Goal: Task Accomplishment & Management: Manage account settings

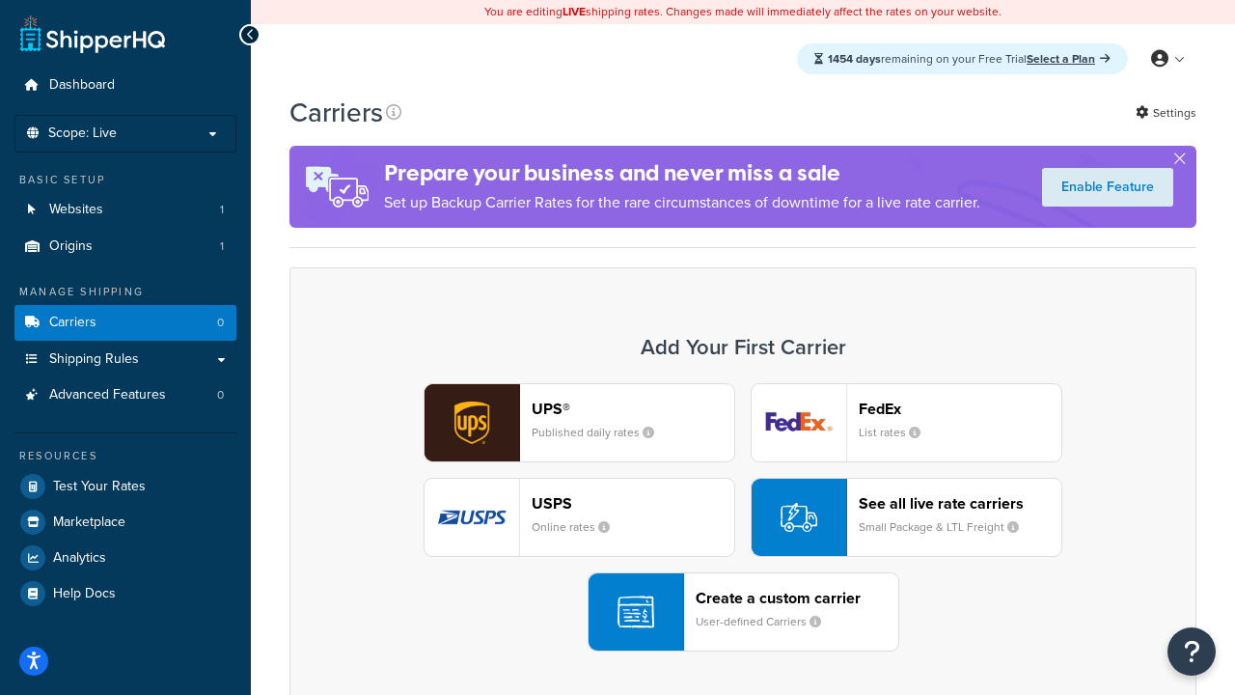
click at [743, 517] on div "UPS® Published daily rates FedEx List rates USPS Online rates See all live rate…" at bounding box center [743, 517] width 866 height 268
click at [960, 408] on header "FedEx" at bounding box center [960, 408] width 203 height 18
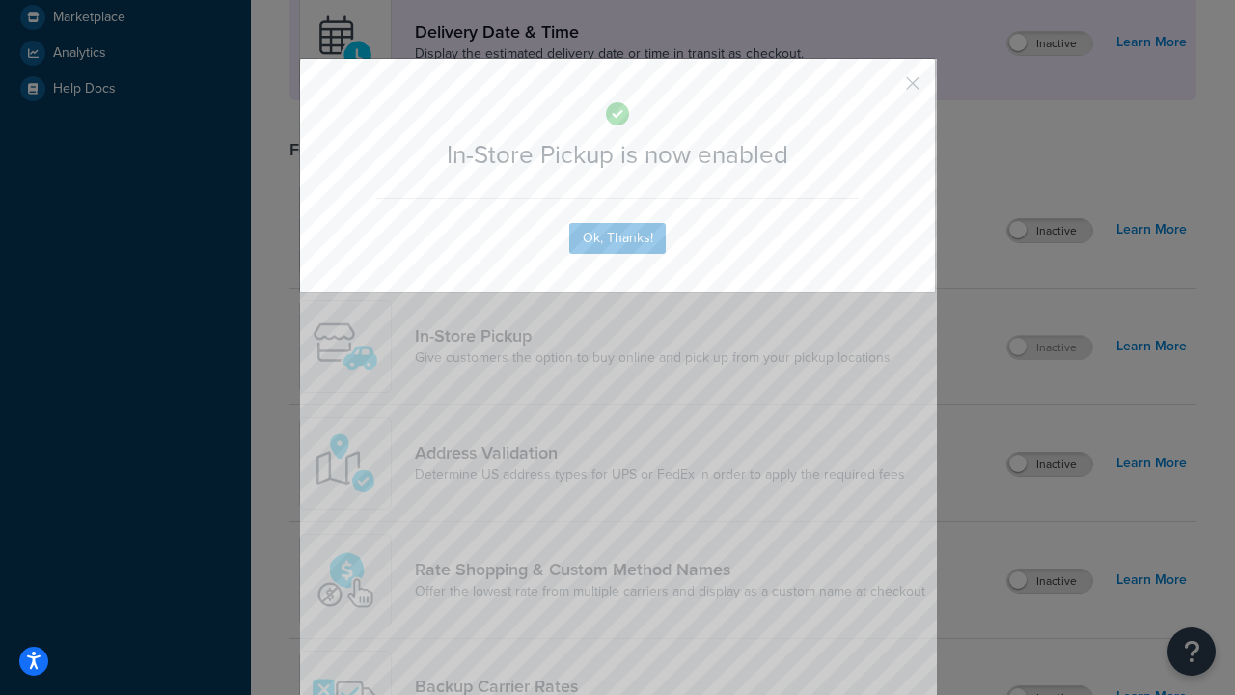
scroll to position [541, 0]
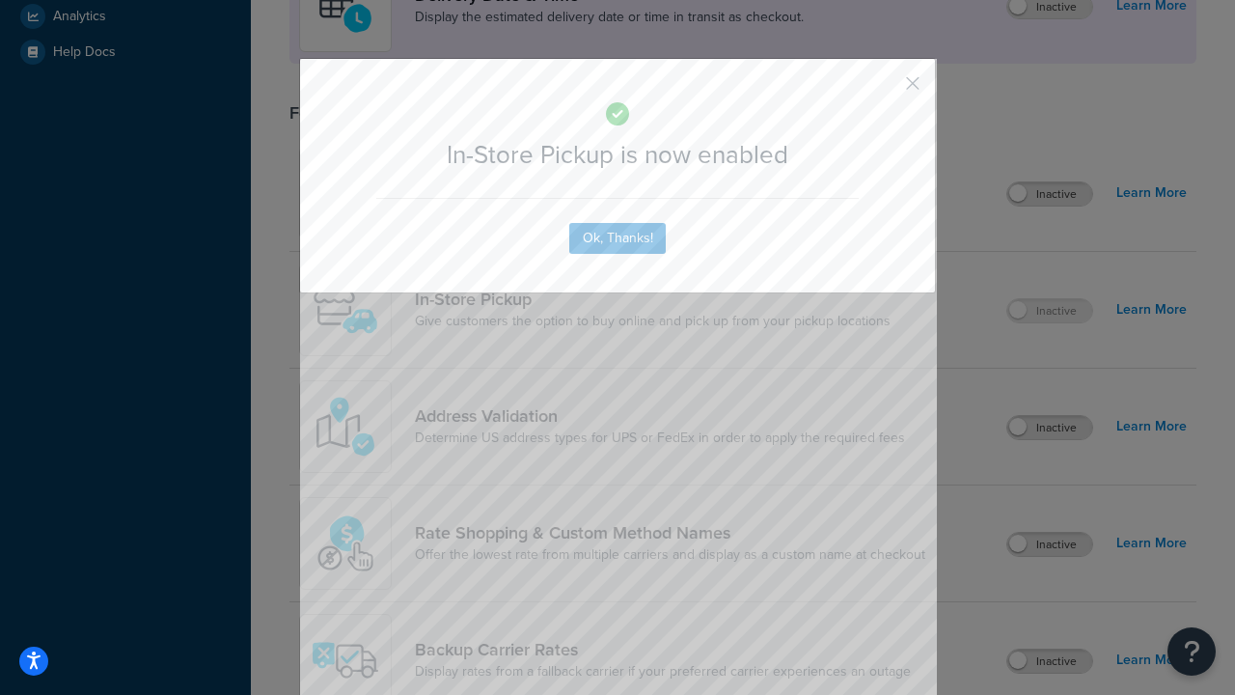
click at [884, 90] on button "button" at bounding box center [884, 90] width 5 height 5
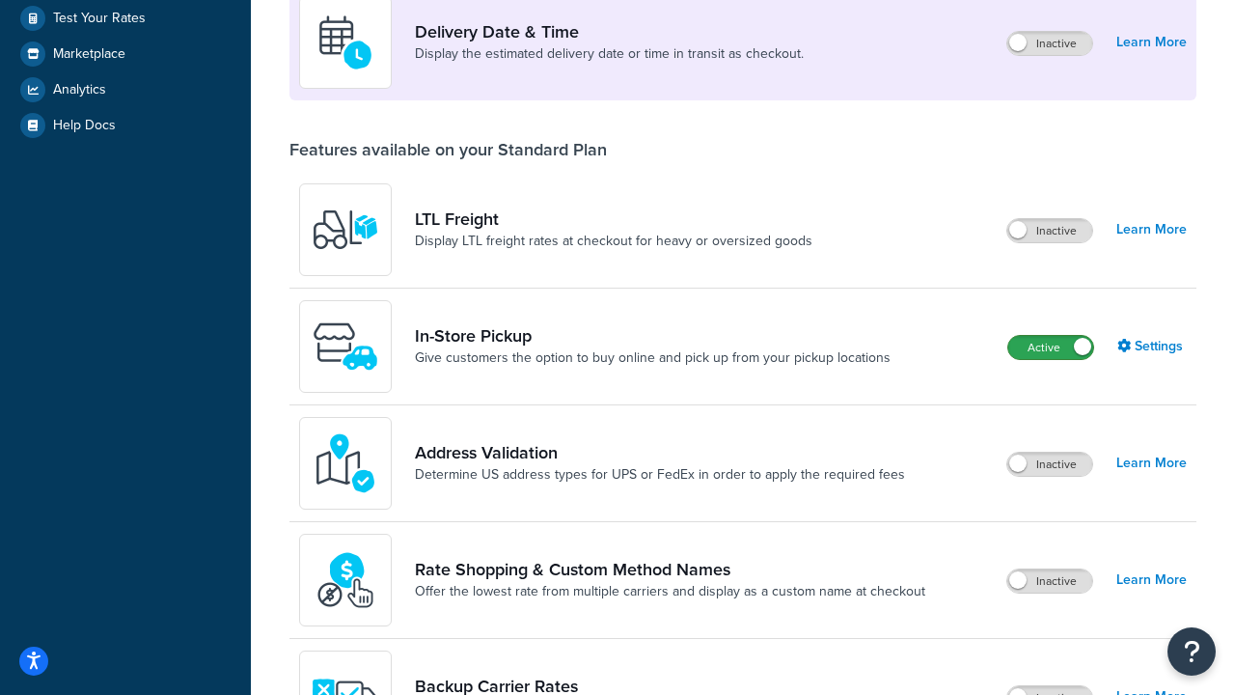
scroll to position [468, 0]
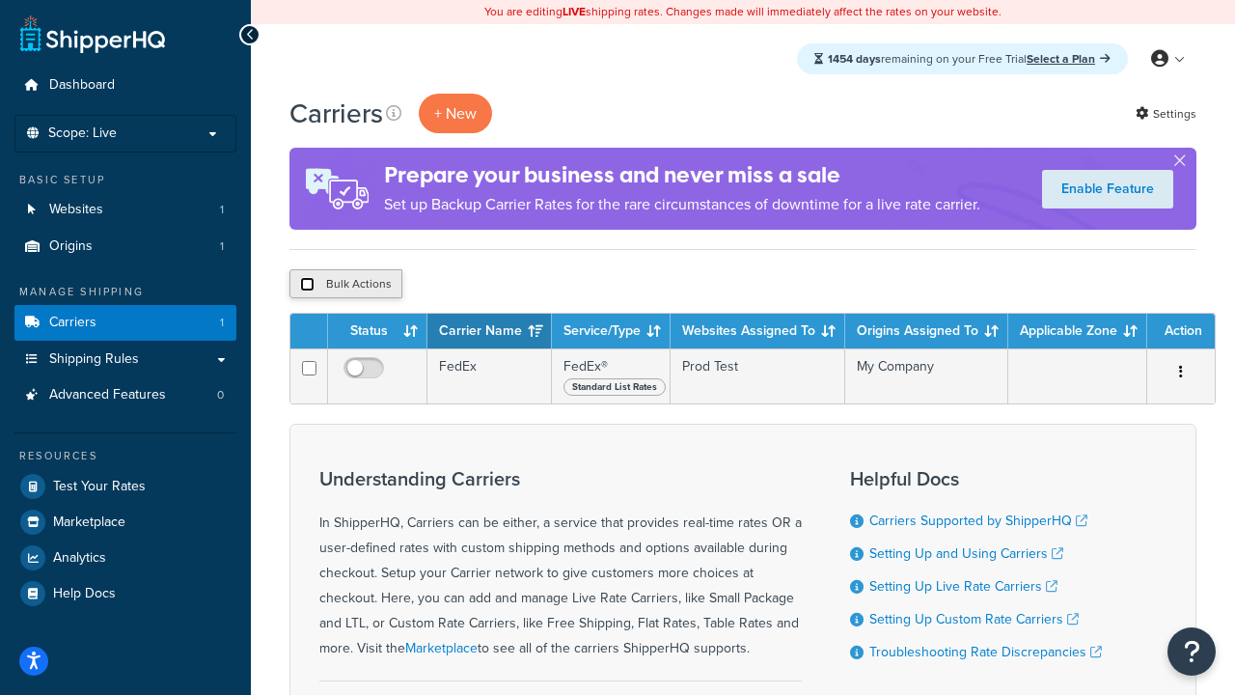
click at [307, 285] on input "checkbox" at bounding box center [307, 284] width 14 height 14
checkbox input "true"
click at [519, 285] on button "Delete" at bounding box center [514, 283] width 67 height 29
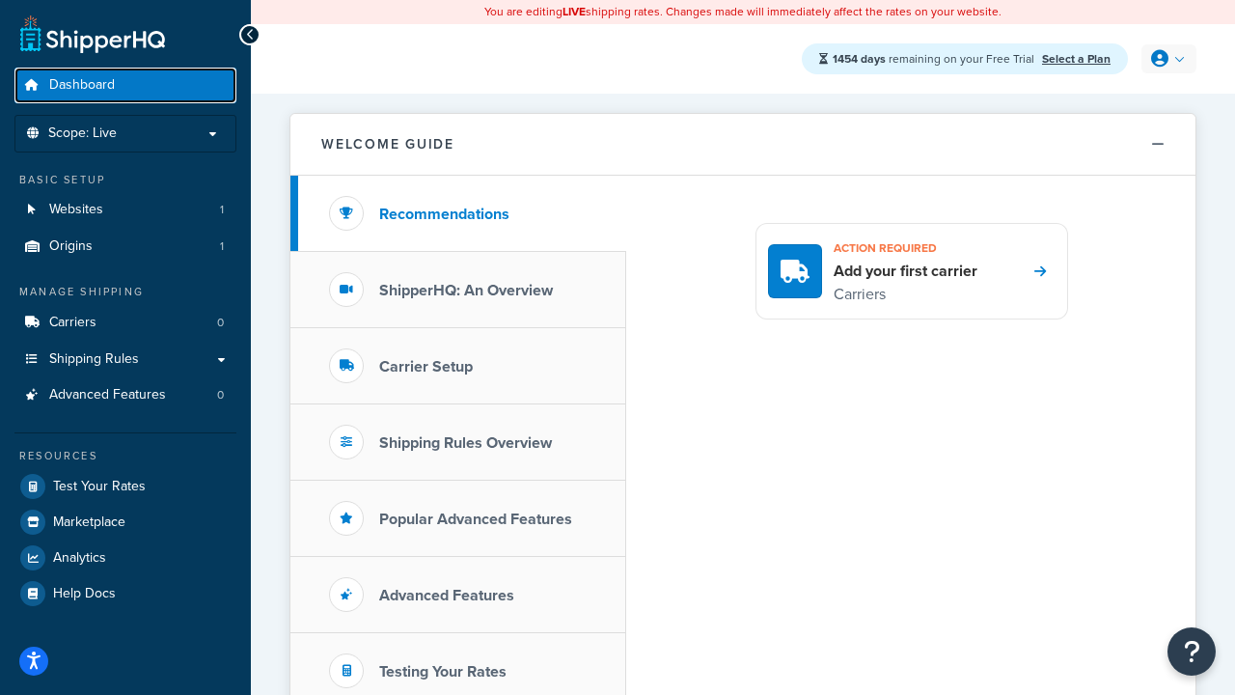
click at [82, 85] on span "Dashboard" at bounding box center [82, 85] width 66 height 16
click at [1166, 59] on icon at bounding box center [1159, 58] width 17 height 17
click at [0, 0] on span "Contact Us" at bounding box center [0, 0] width 0 height 0
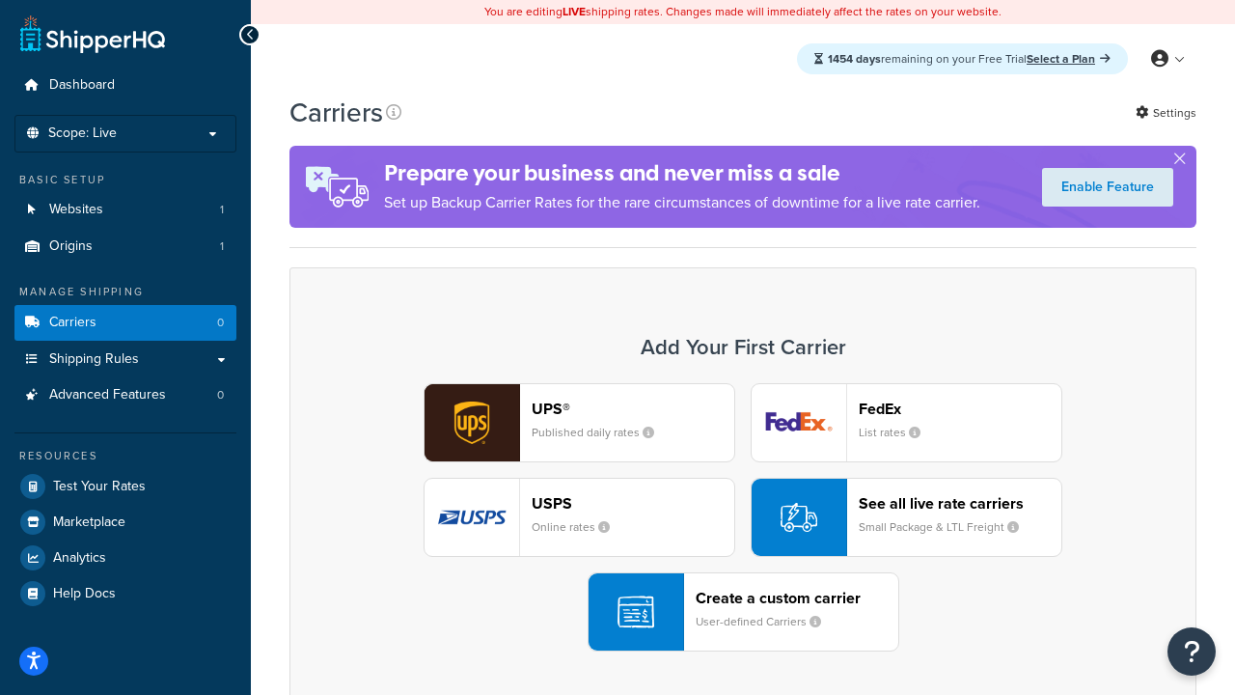
click at [743, 517] on div "UPS® Published daily rates FedEx List rates USPS Online rates See all live rate…" at bounding box center [743, 517] width 866 height 268
click at [960, 408] on header "FedEx" at bounding box center [960, 408] width 203 height 18
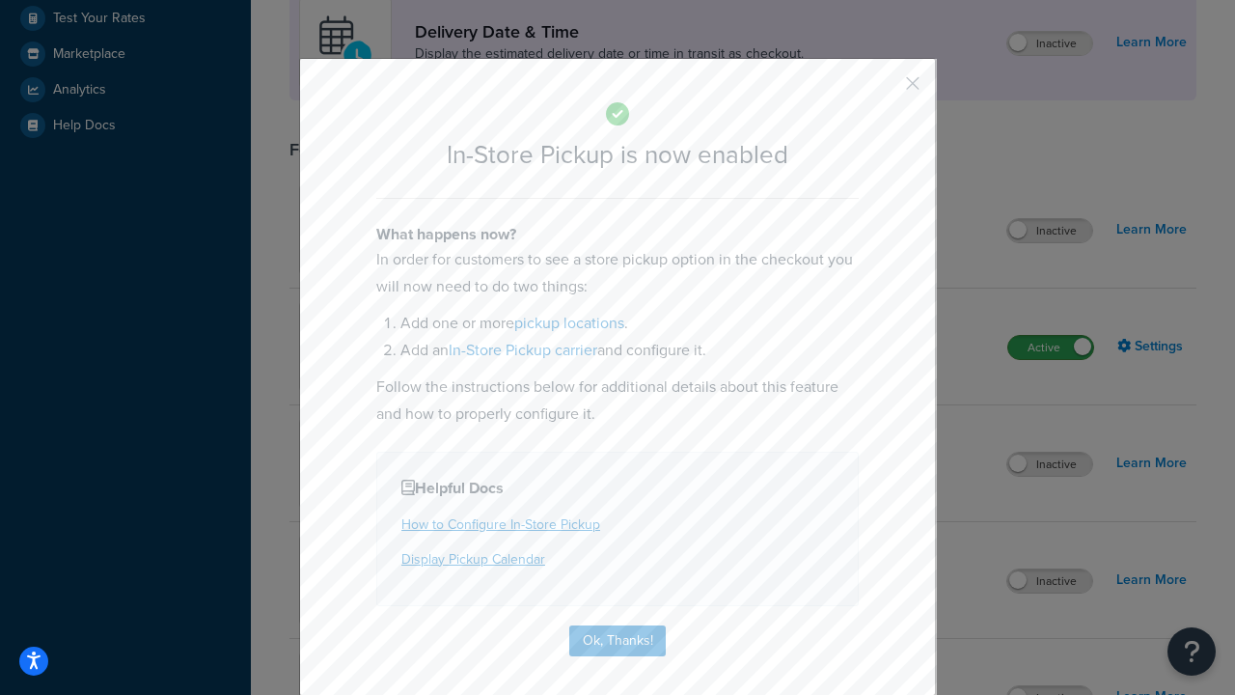
scroll to position [541, 0]
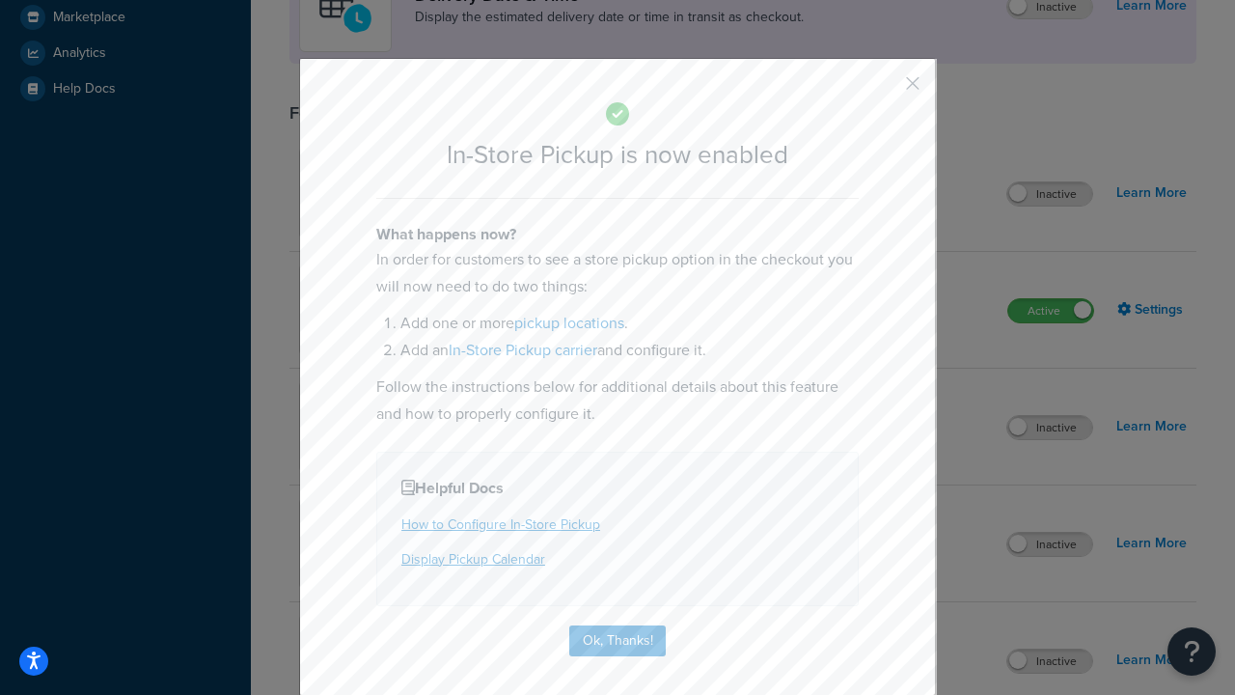
click at [884, 90] on button "button" at bounding box center [884, 90] width 5 height 5
